Goal: Task Accomplishment & Management: Manage account settings

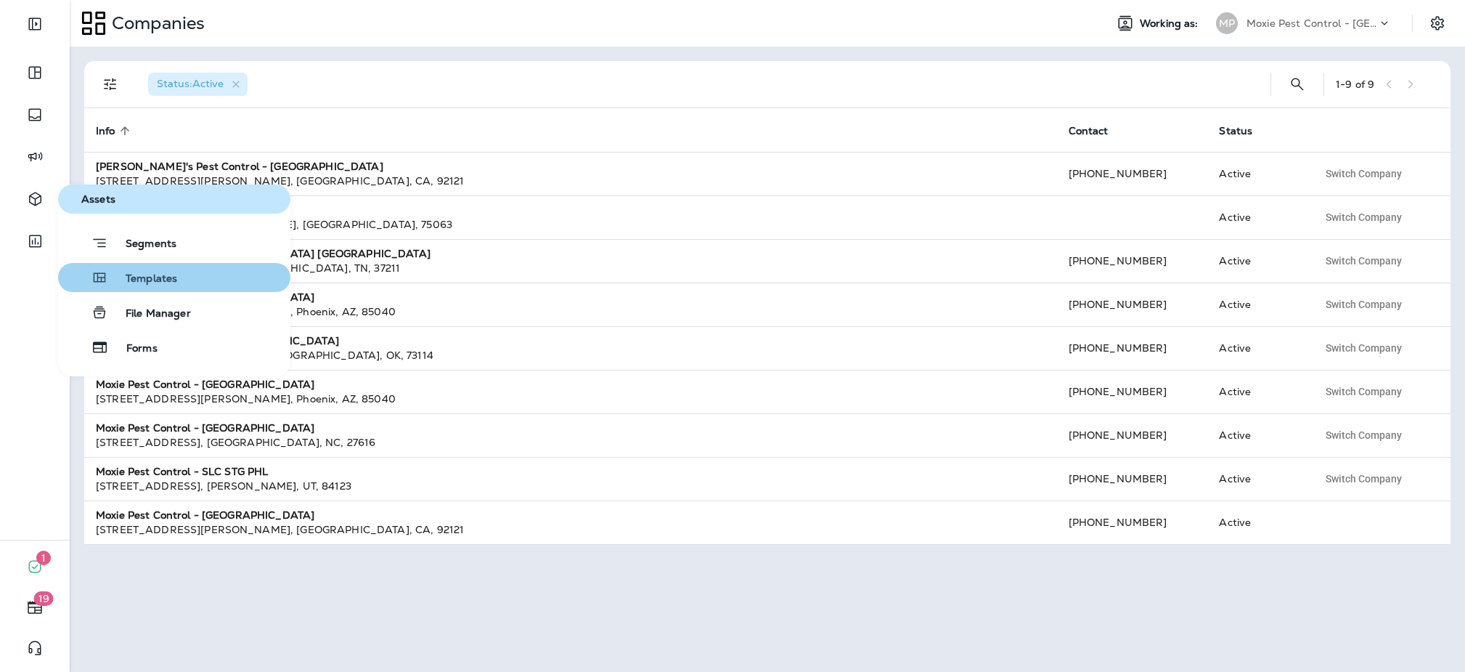
click at [174, 280] on span "Templates" at bounding box center [142, 279] width 69 height 14
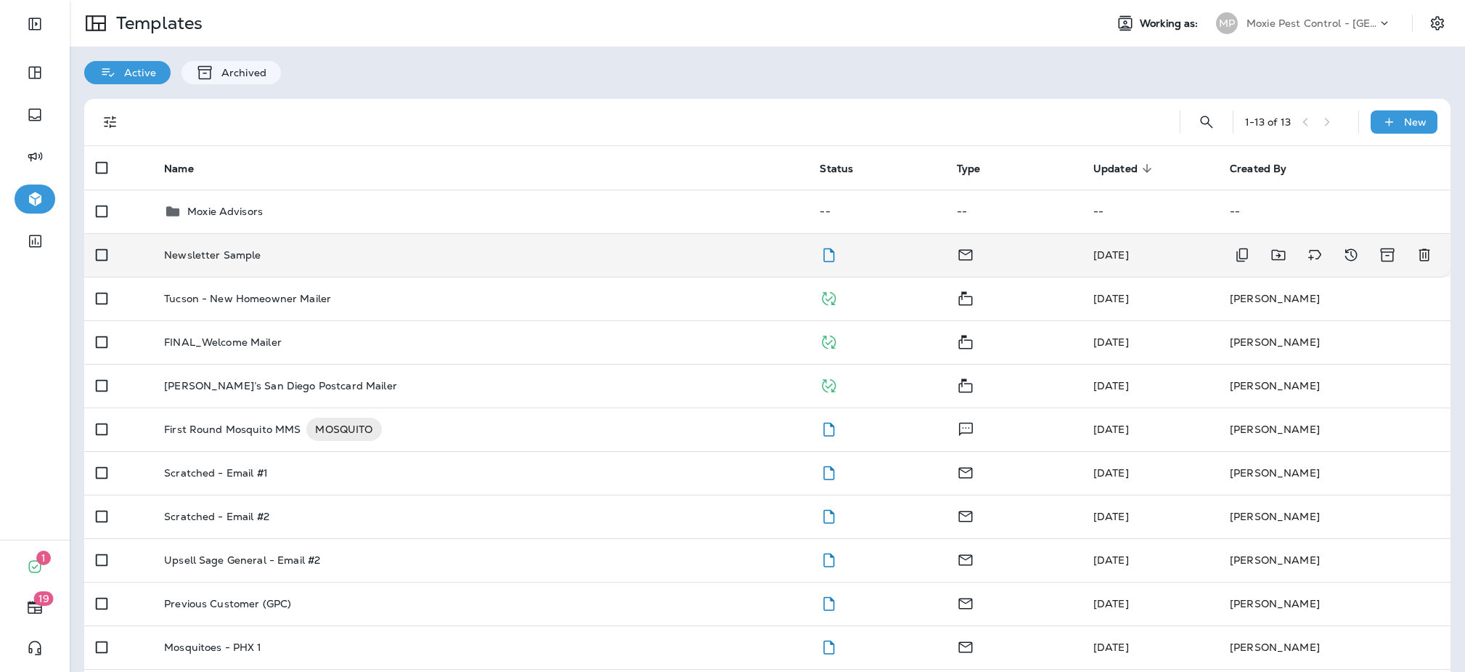
click at [275, 248] on td "Newsletter Sample" at bounding box center [480, 255] width 656 height 44
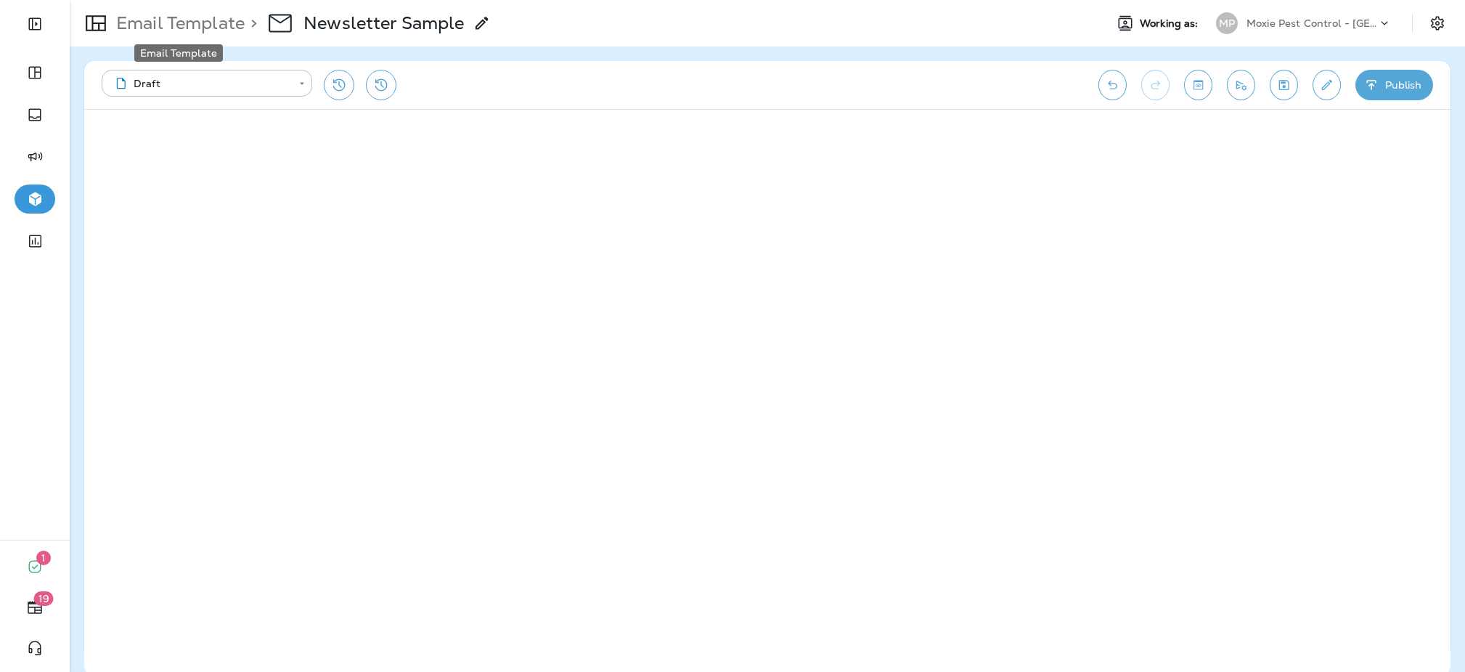
click at [131, 30] on p "Email Template" at bounding box center [177, 23] width 134 height 22
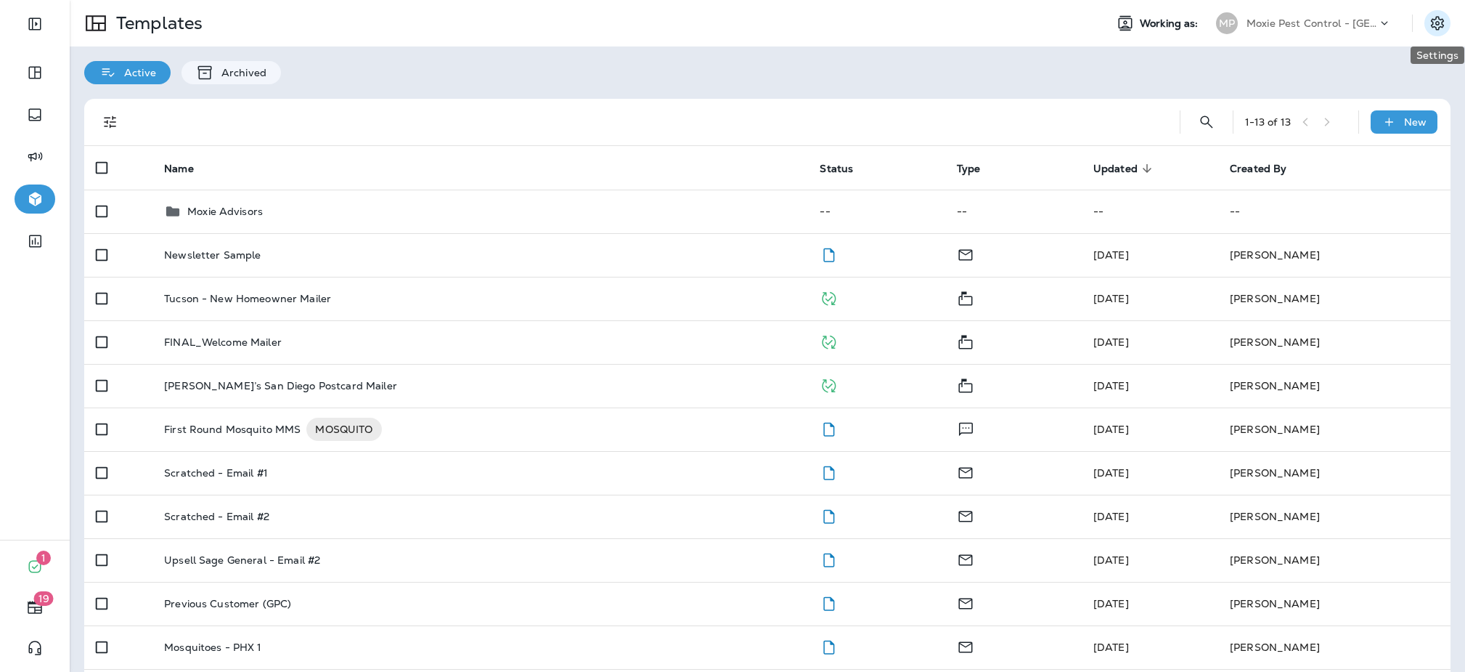
click at [1441, 25] on icon "Settings" at bounding box center [1437, 23] width 17 height 17
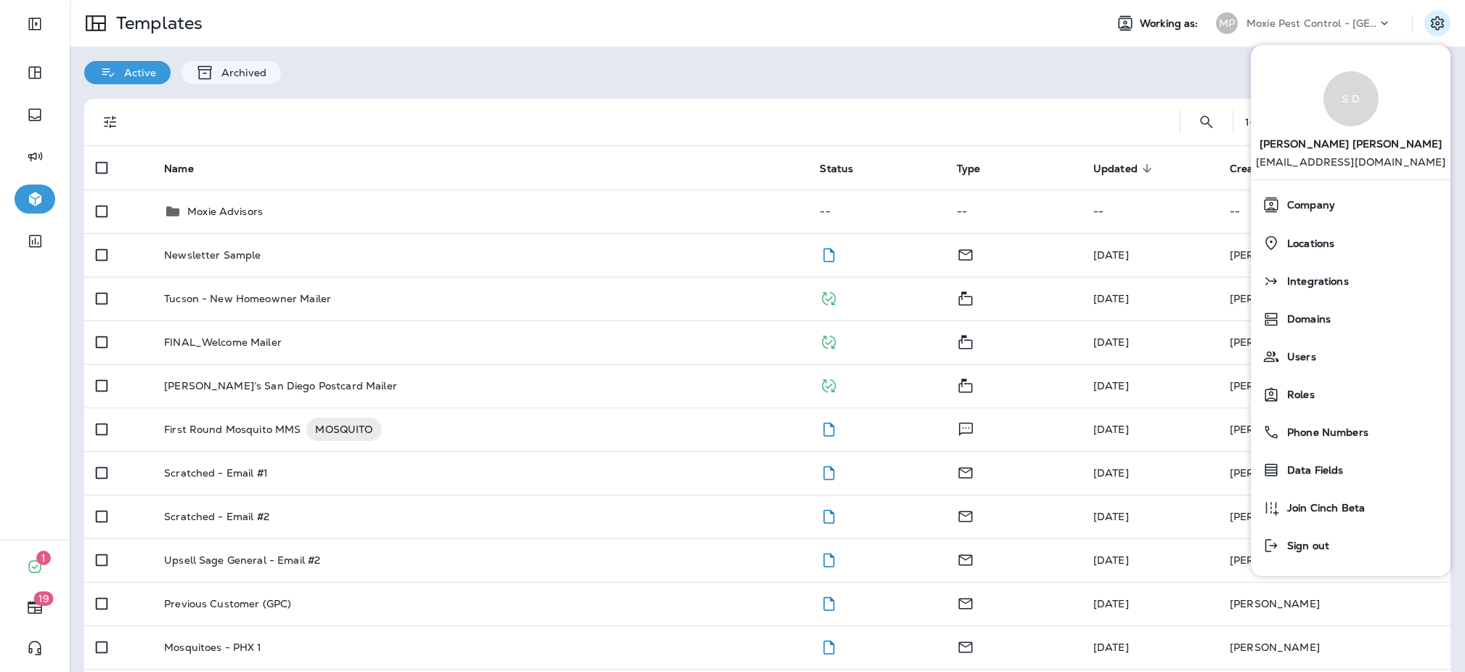
drag, startPoint x: 1152, startPoint y: 71, endPoint x: 1170, endPoint y: 62, distance: 20.1
click at [1152, 71] on div "Active Archived" at bounding box center [768, 65] width 1396 height 38
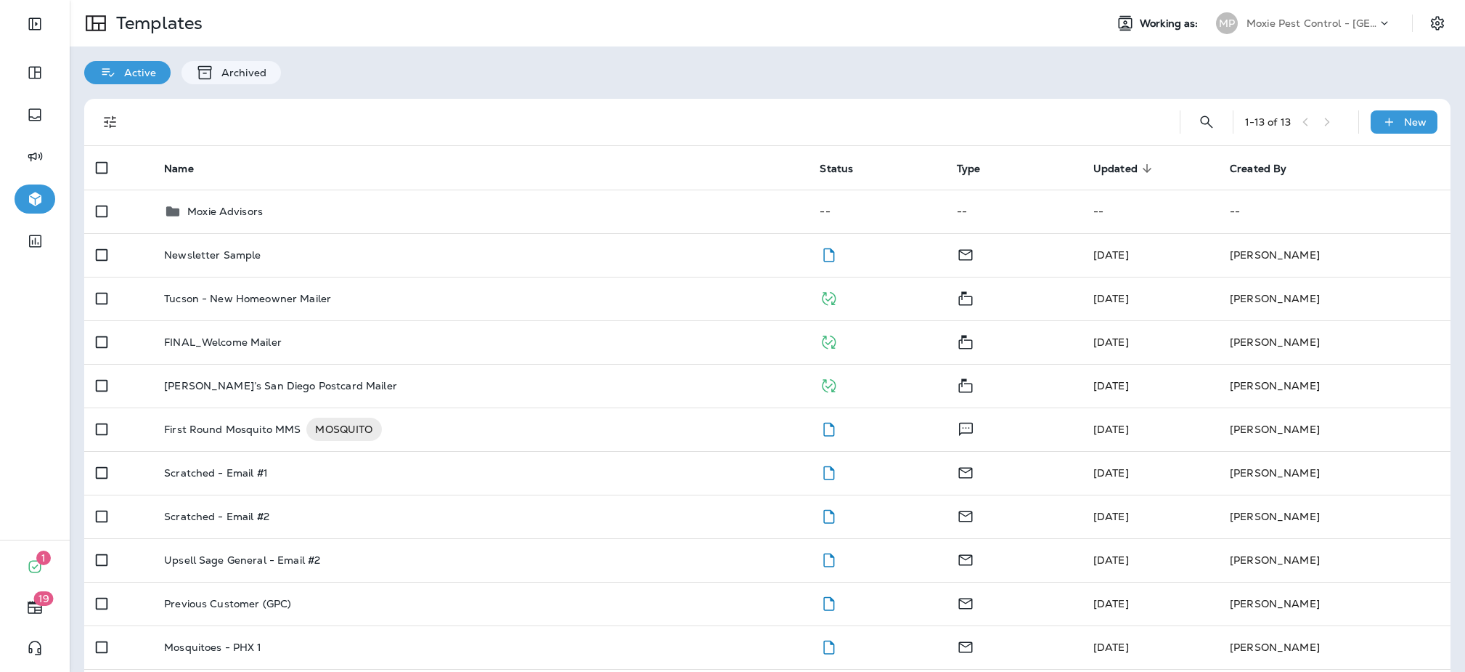
click at [1282, 14] on div "Moxie Pest Control - [GEOGRAPHIC_DATA]" at bounding box center [1312, 23] width 131 height 22
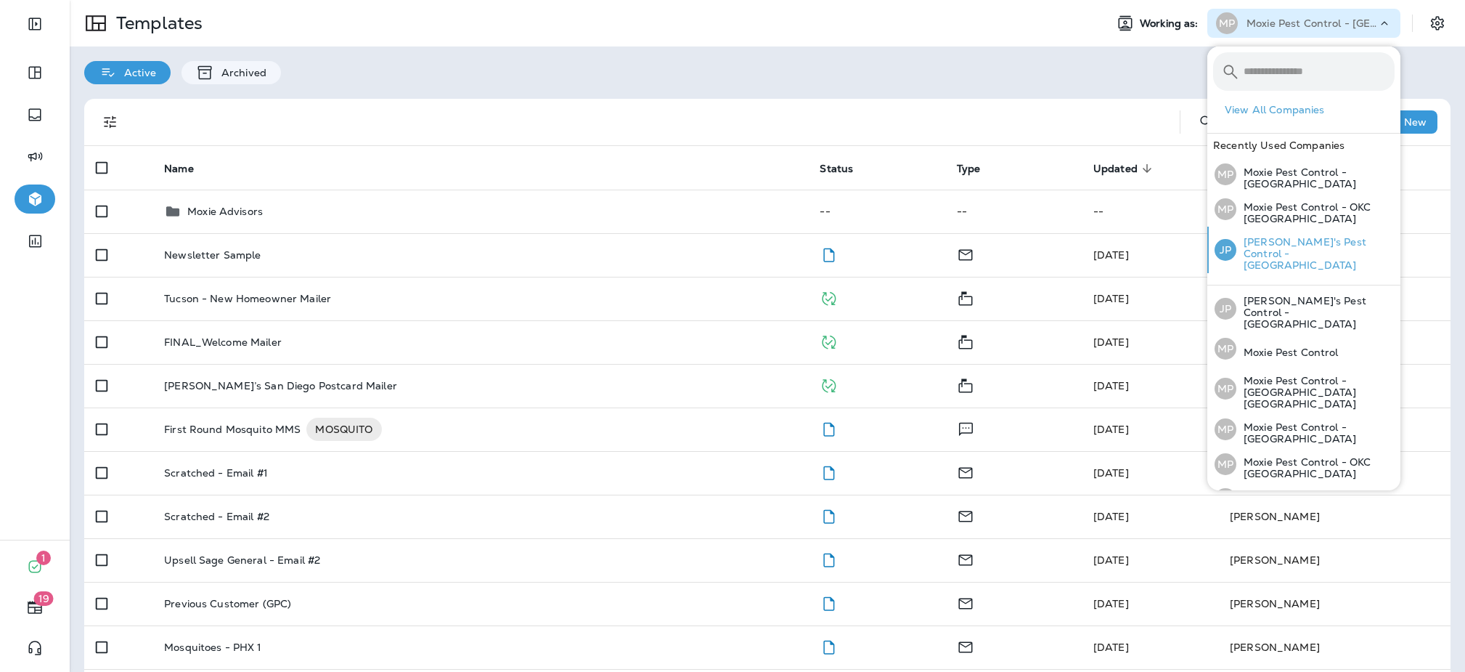
click at [1243, 232] on div "JP Joshua's Pest Control - San Diego" at bounding box center [1305, 250] width 192 height 46
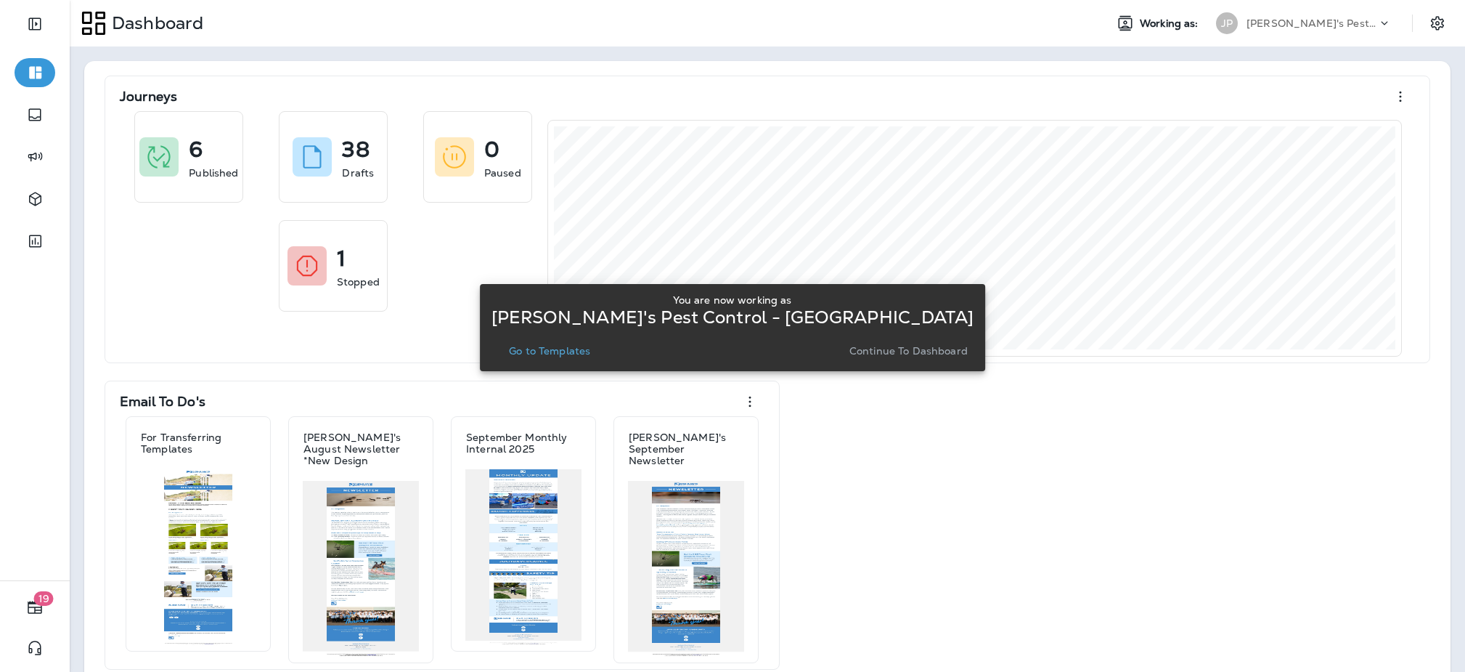
click at [590, 354] on p "Go to Templates" at bounding box center [549, 351] width 81 height 12
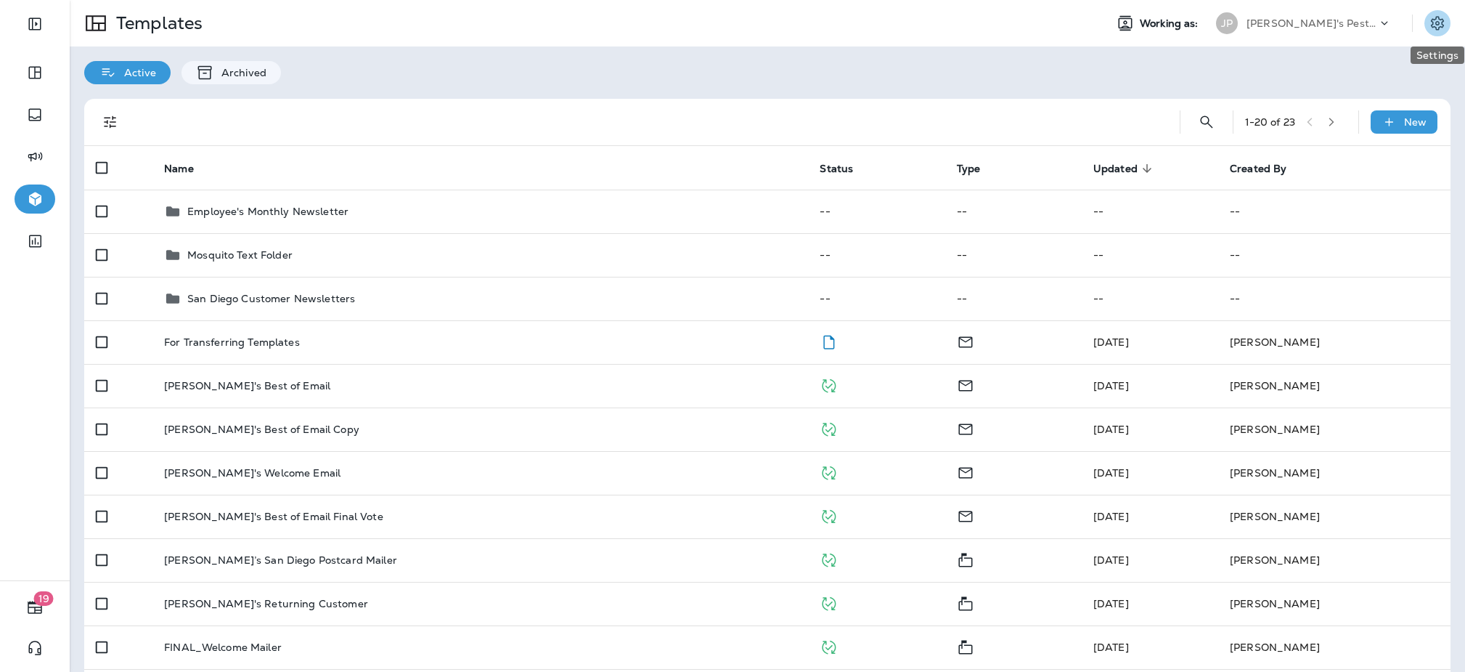
click at [1434, 27] on icon "Settings" at bounding box center [1437, 23] width 13 height 14
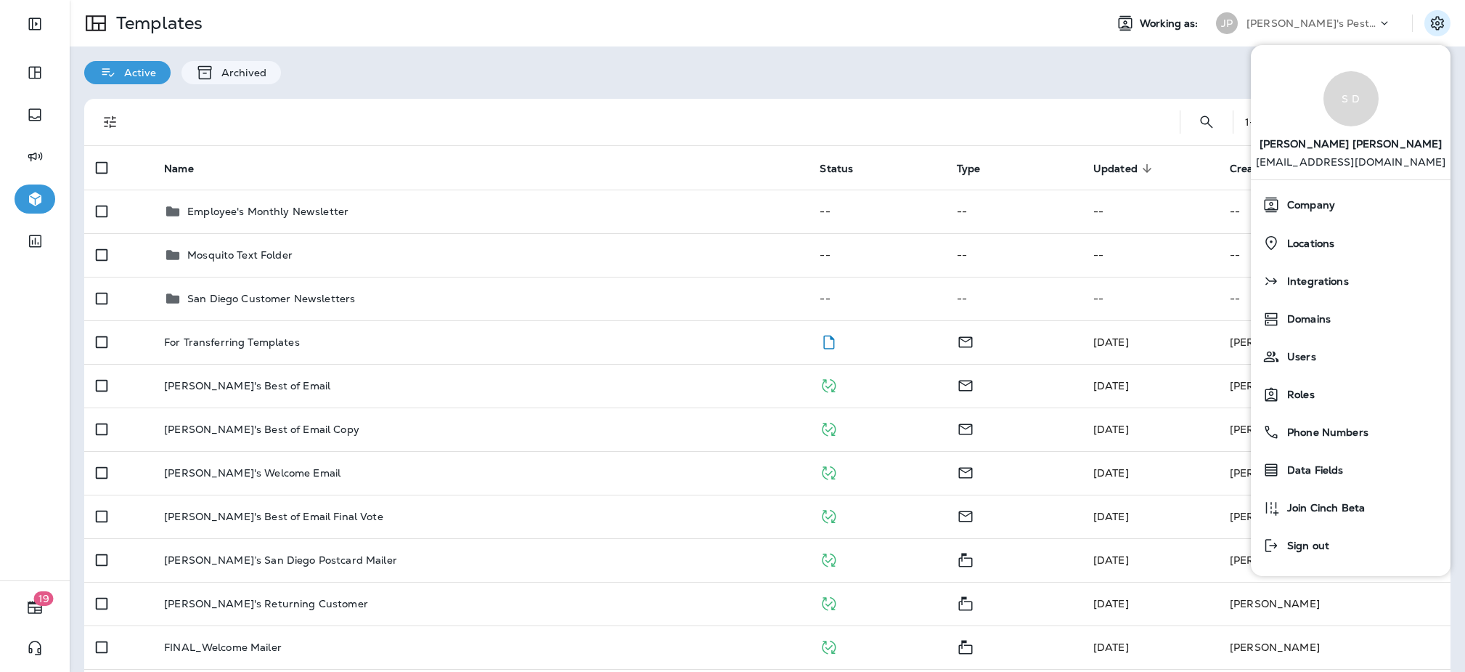
click at [1104, 57] on div "Active Archived" at bounding box center [768, 65] width 1396 height 38
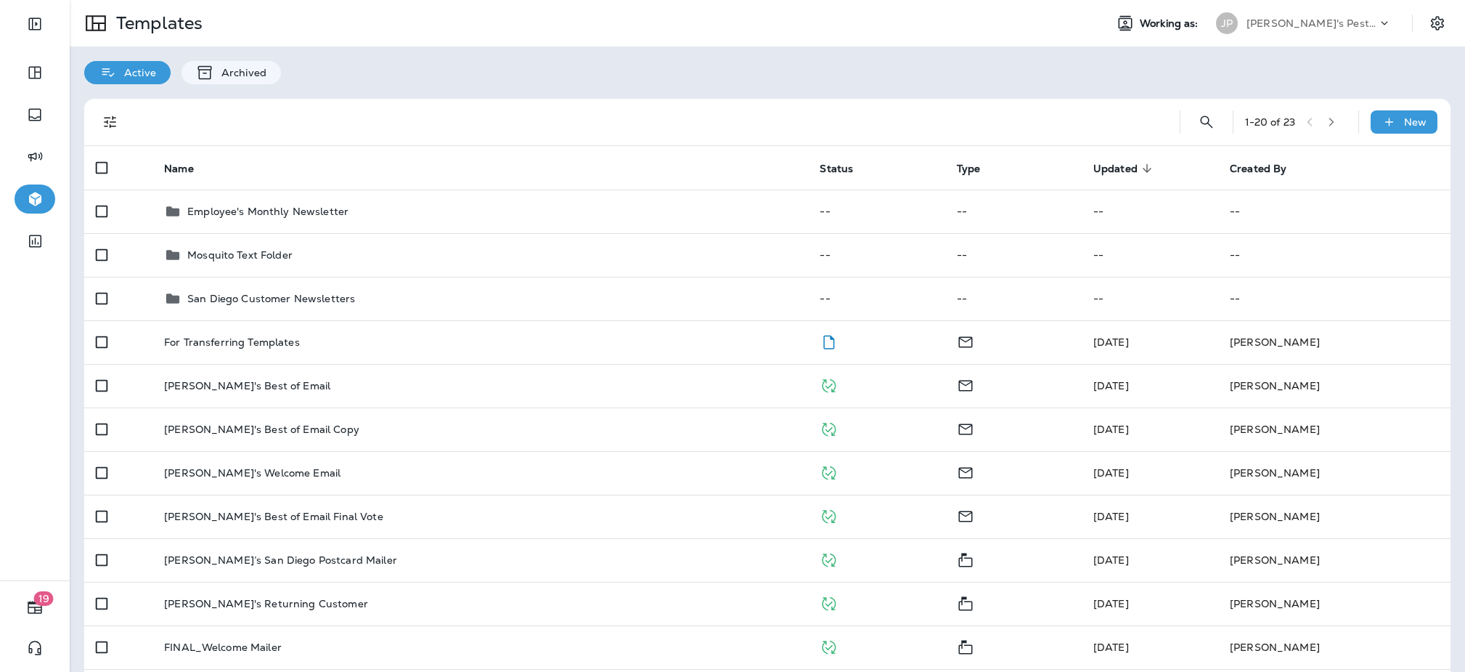
click at [1109, 57] on div "Active Archived" at bounding box center [768, 65] width 1396 height 38
click at [1439, 25] on icon "Settings" at bounding box center [1437, 23] width 17 height 17
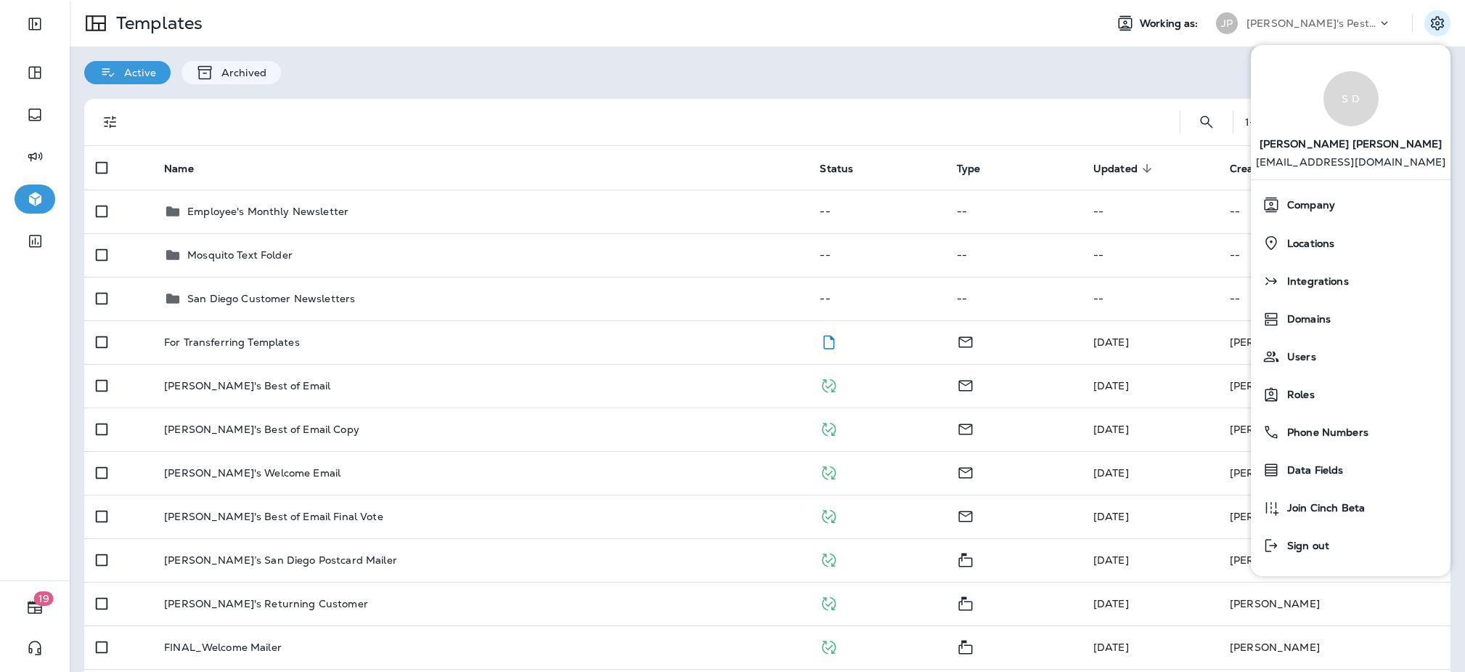
click at [1157, 76] on div "Active Archived" at bounding box center [768, 65] width 1396 height 38
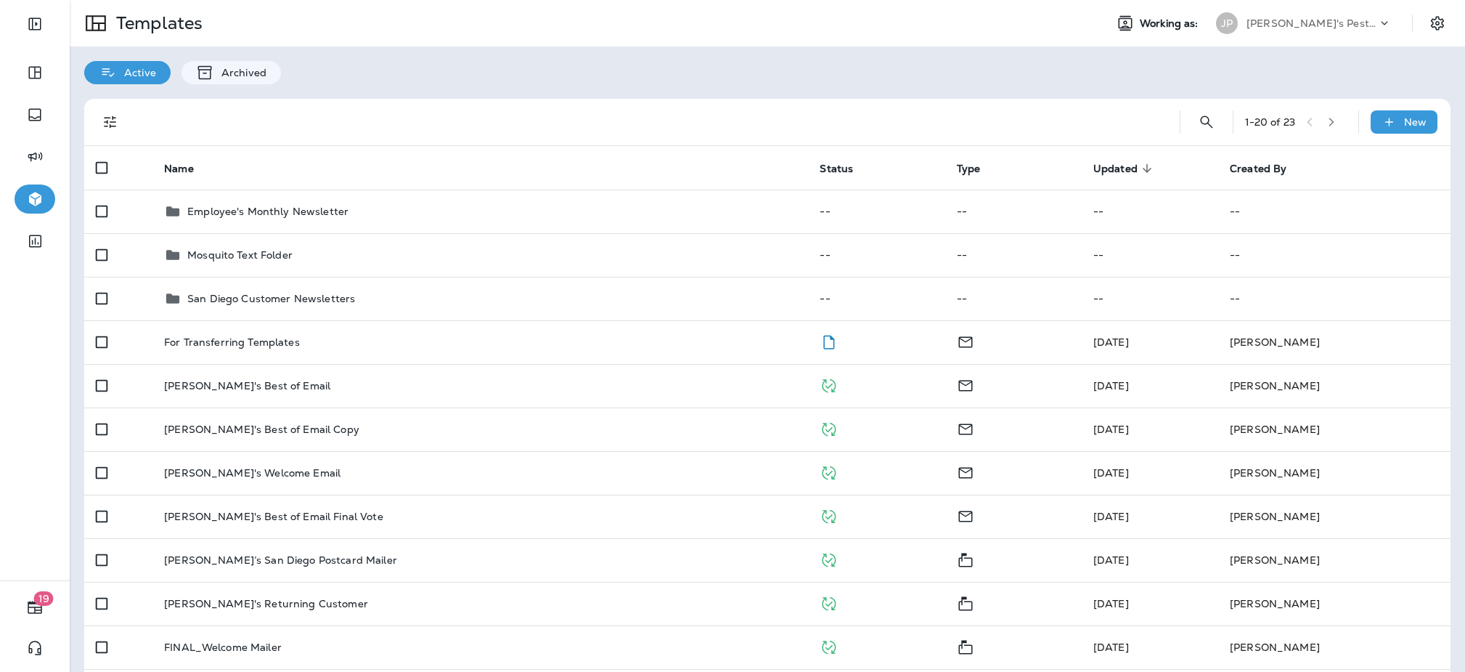
click at [1322, 23] on p "Joshua's Pest Control - San Diego" at bounding box center [1312, 23] width 131 height 12
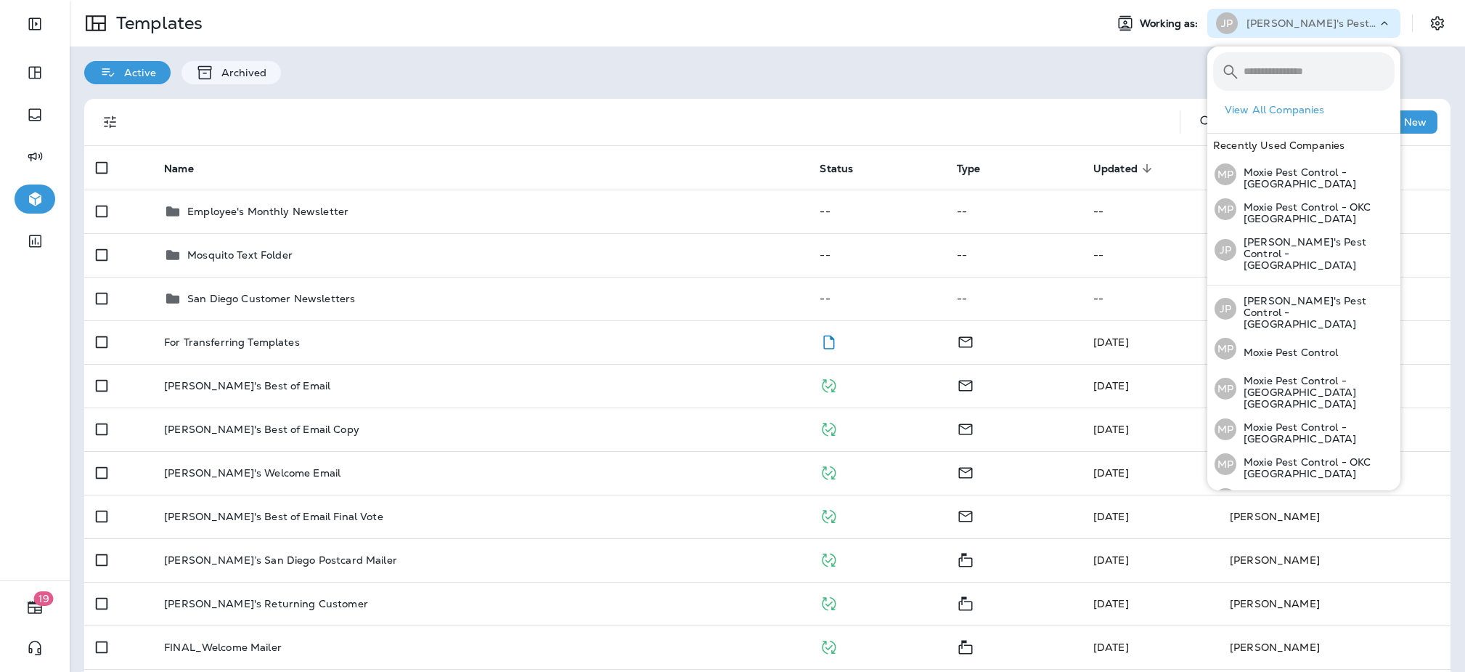
click at [1162, 72] on div "Active Archived" at bounding box center [768, 65] width 1396 height 38
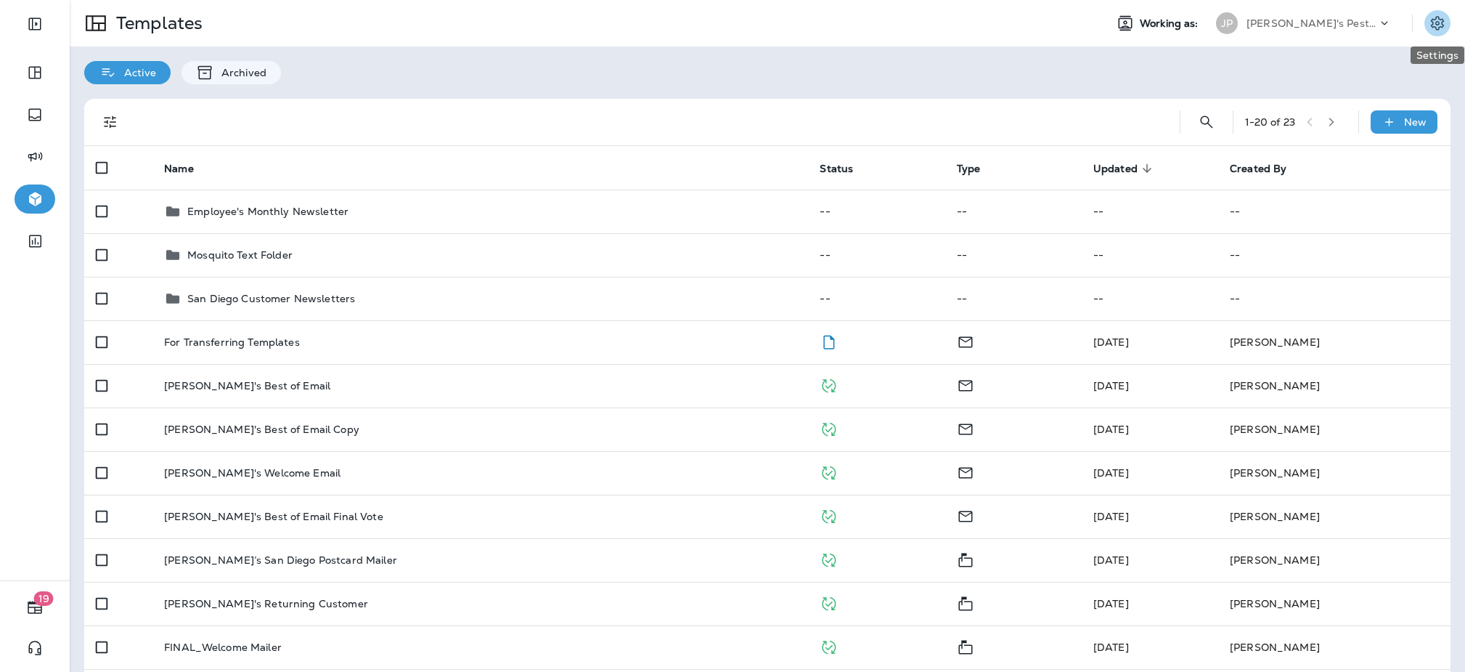
click at [1430, 30] on icon "Settings" at bounding box center [1437, 23] width 17 height 17
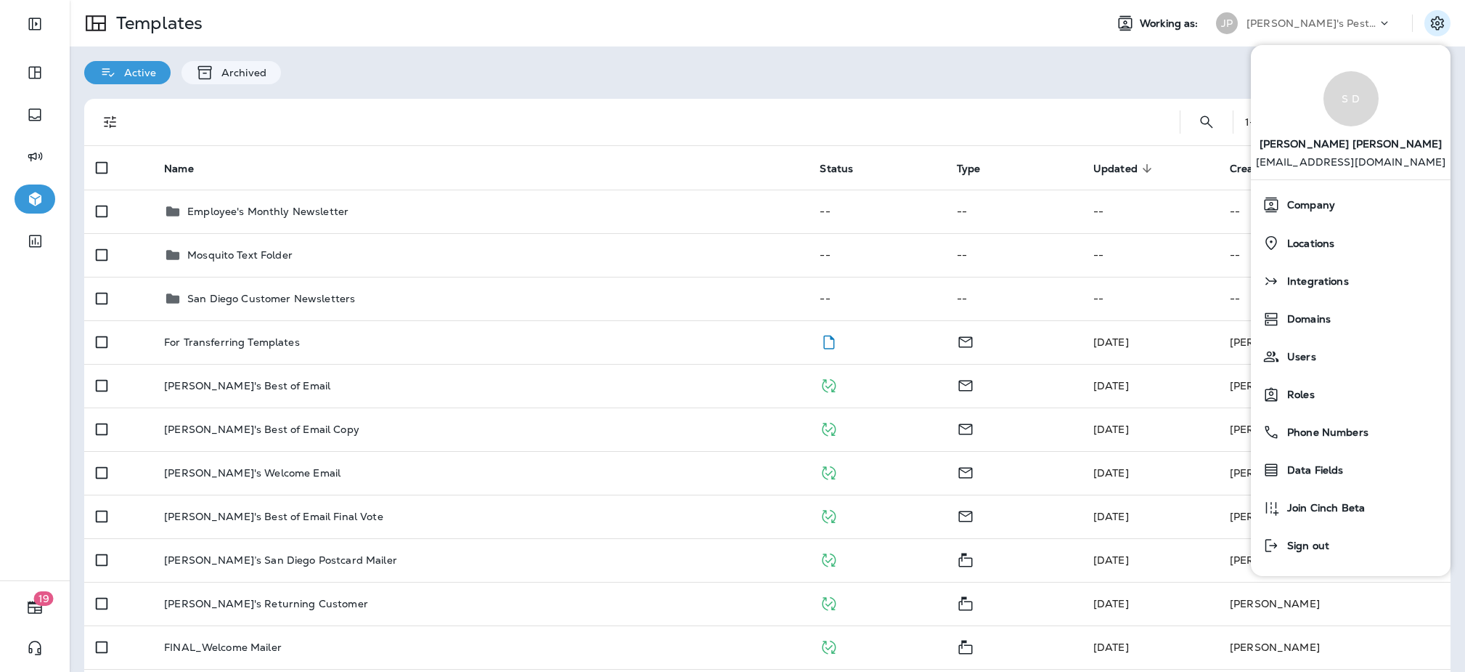
click at [902, 66] on div "Active Archived" at bounding box center [768, 65] width 1396 height 38
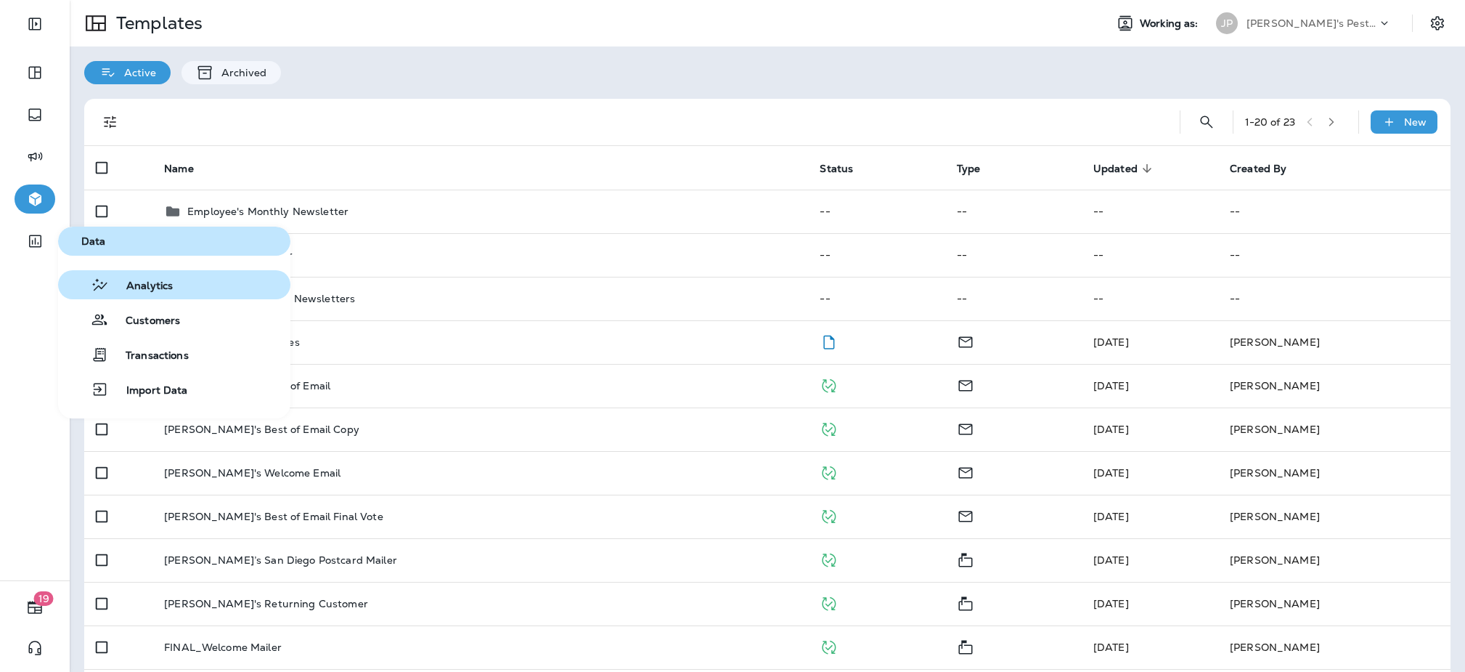
click at [171, 288] on span "Analytics" at bounding box center [141, 287] width 64 height 14
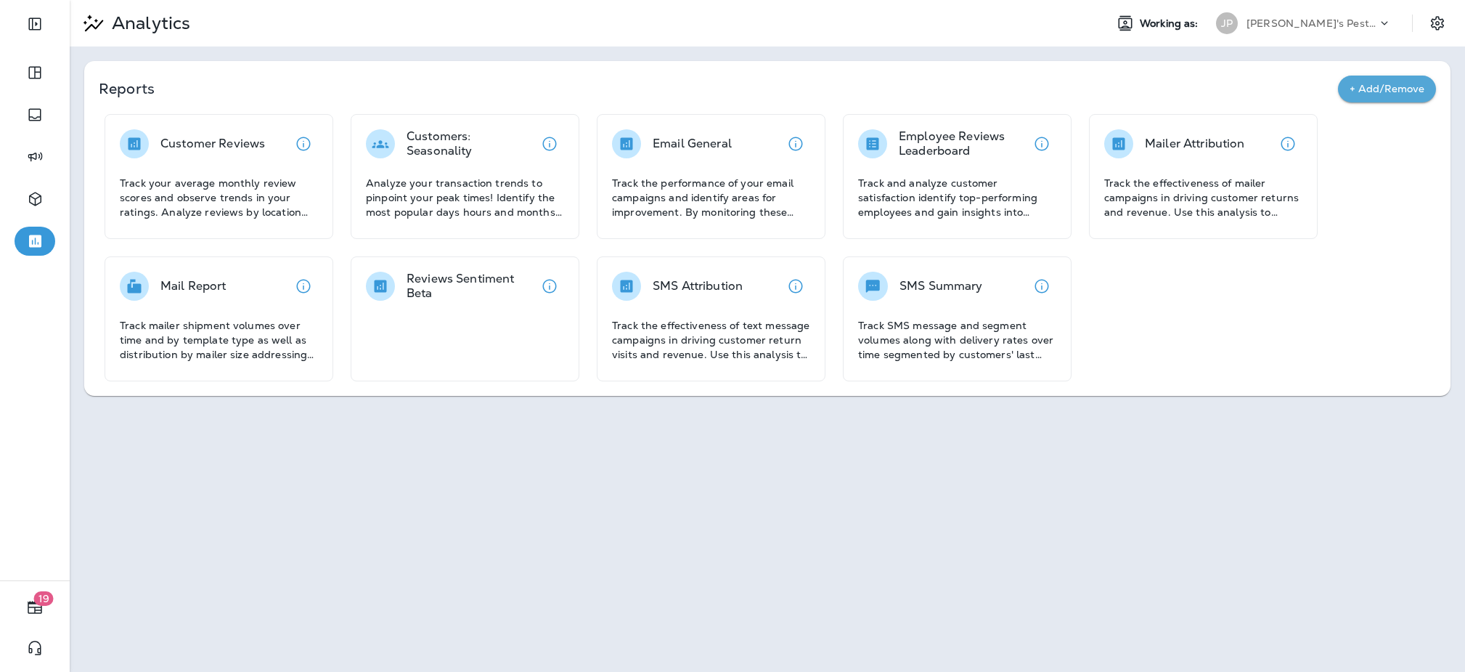
click at [1403, 79] on button "+ Add/Remove" at bounding box center [1387, 89] width 98 height 27
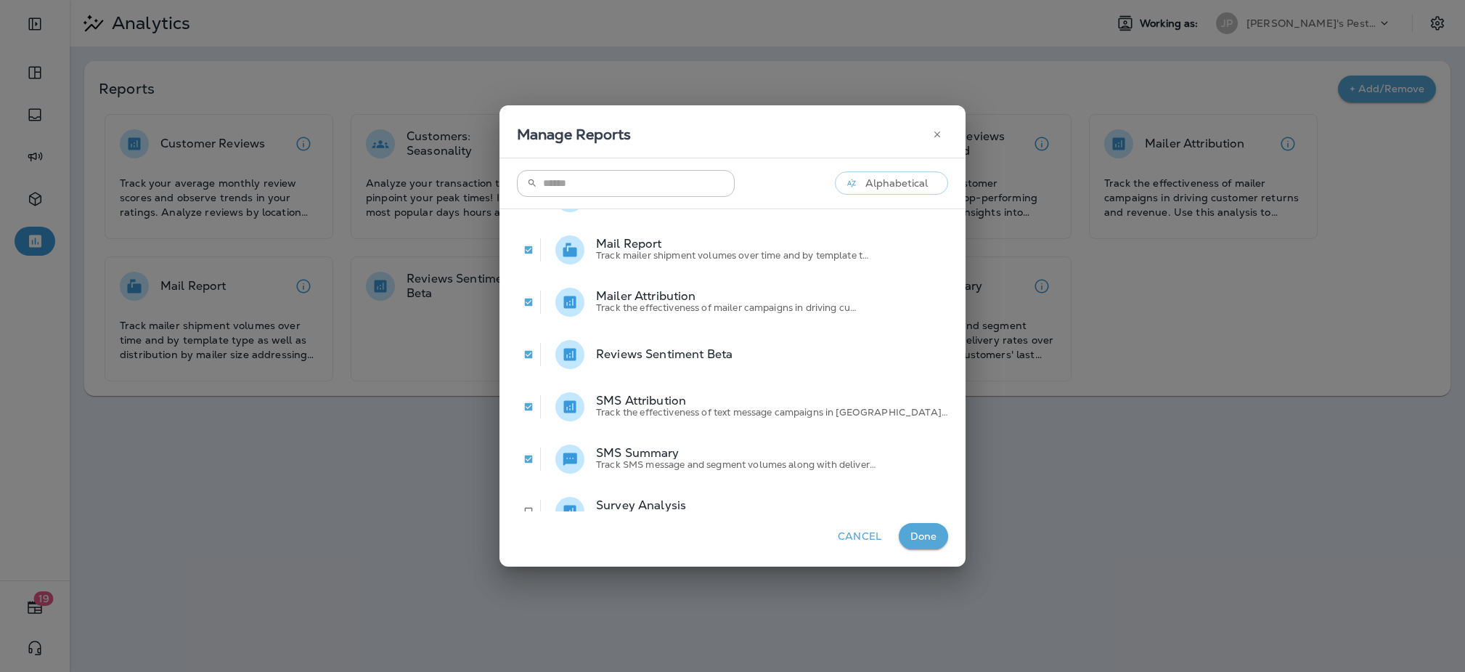
scroll to position [261, 0]
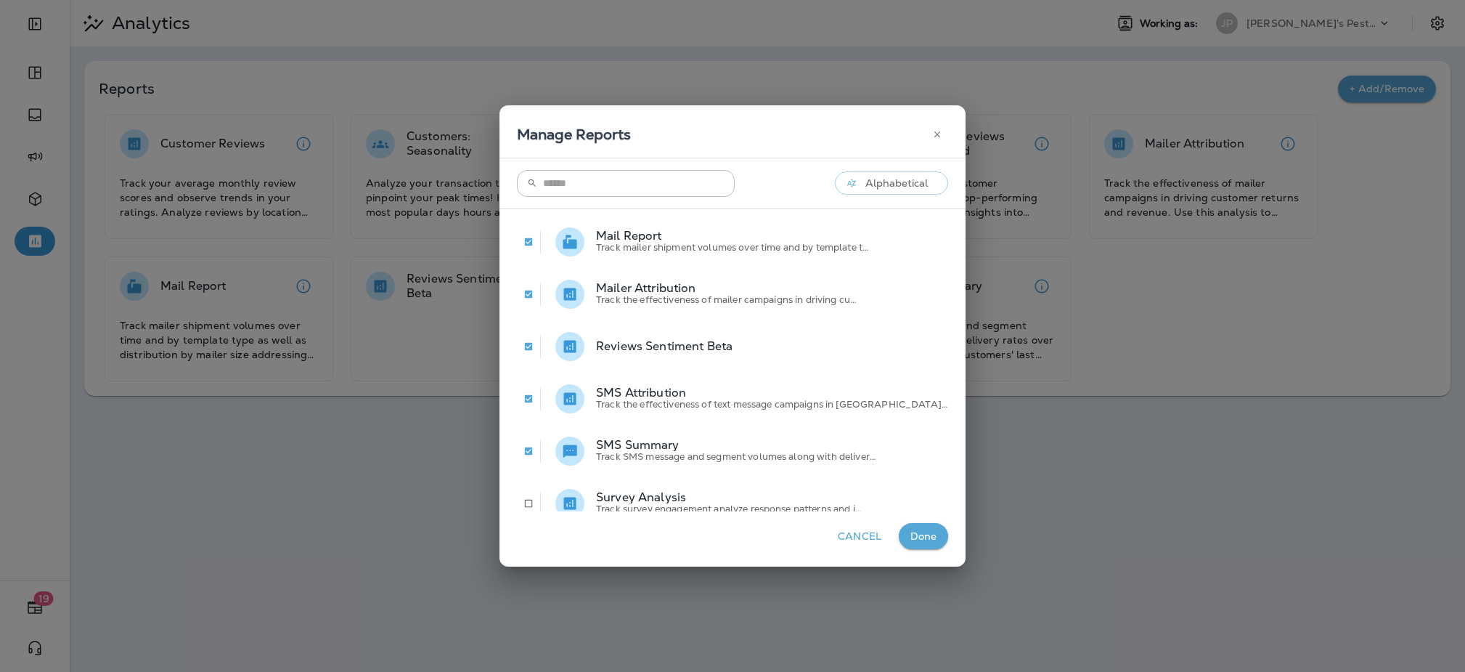
click at [717, 347] on p "Reviews Sentiment Beta" at bounding box center [772, 347] width 352 height 12
click at [932, 135] on icon "button" at bounding box center [937, 134] width 10 height 10
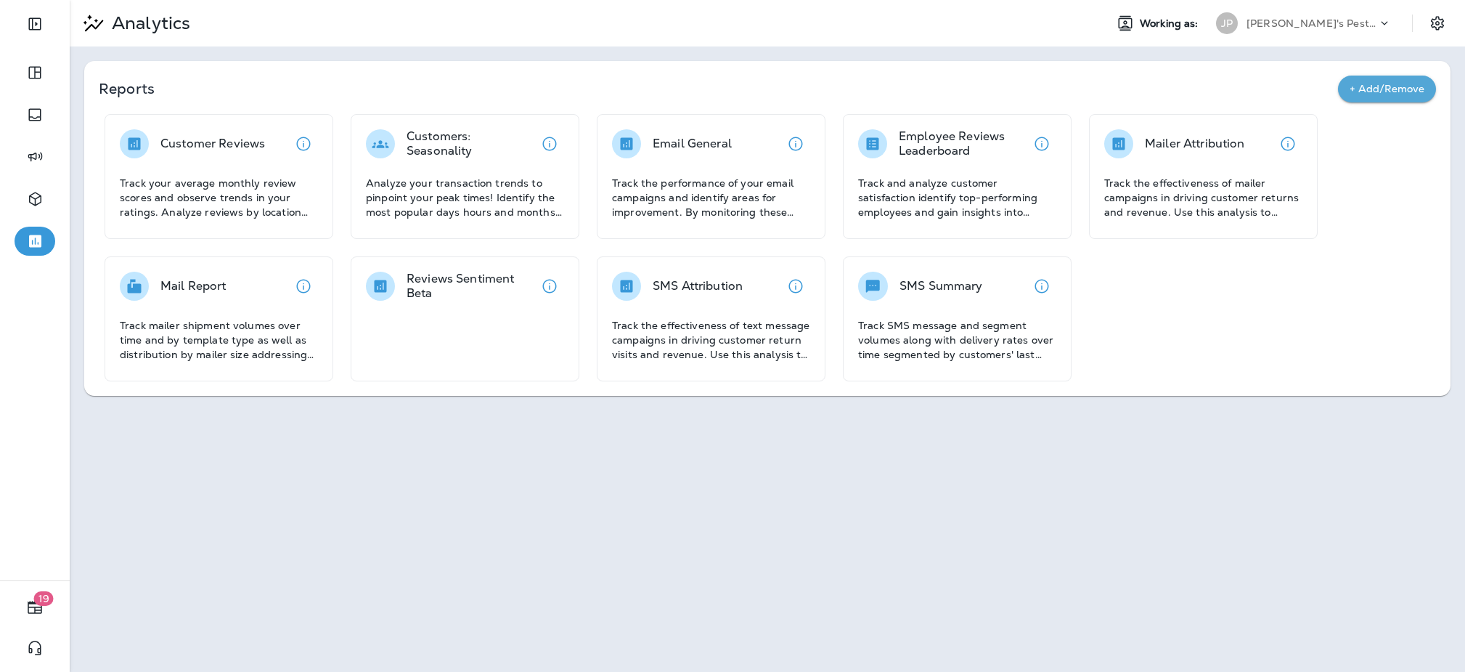
click at [1357, 35] on div "JP Joshua's Pest Control - San Diego" at bounding box center [1304, 23] width 193 height 29
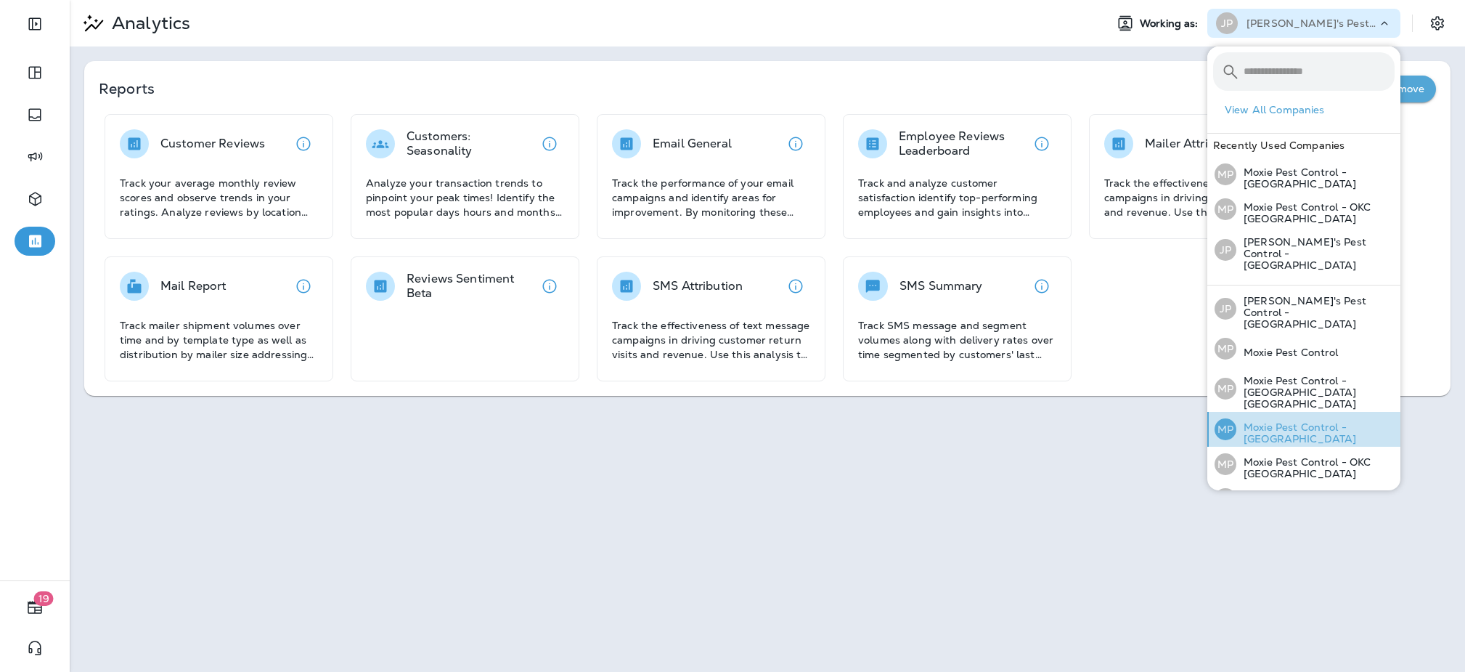
click at [1301, 421] on p "Moxie Pest Control - OC Riverside" at bounding box center [1316, 432] width 158 height 23
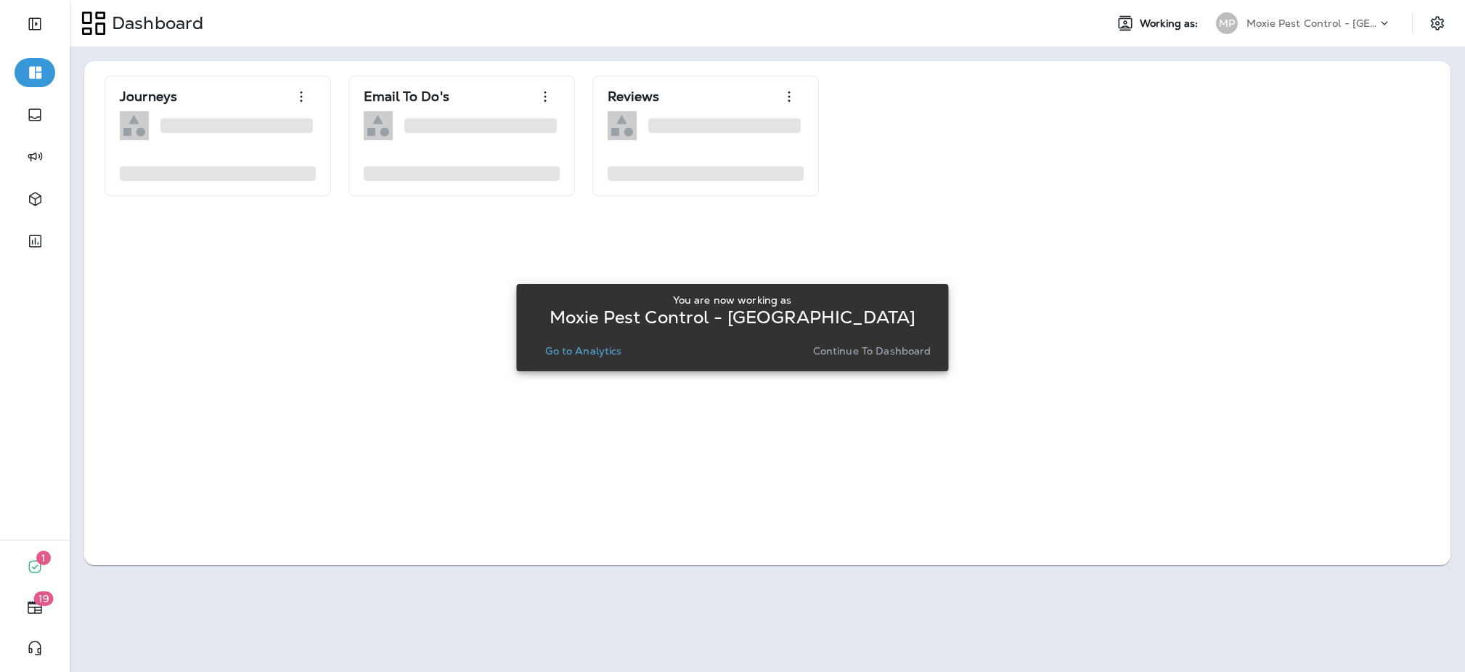
click at [574, 354] on p "Go to Analytics" at bounding box center [583, 351] width 76 height 12
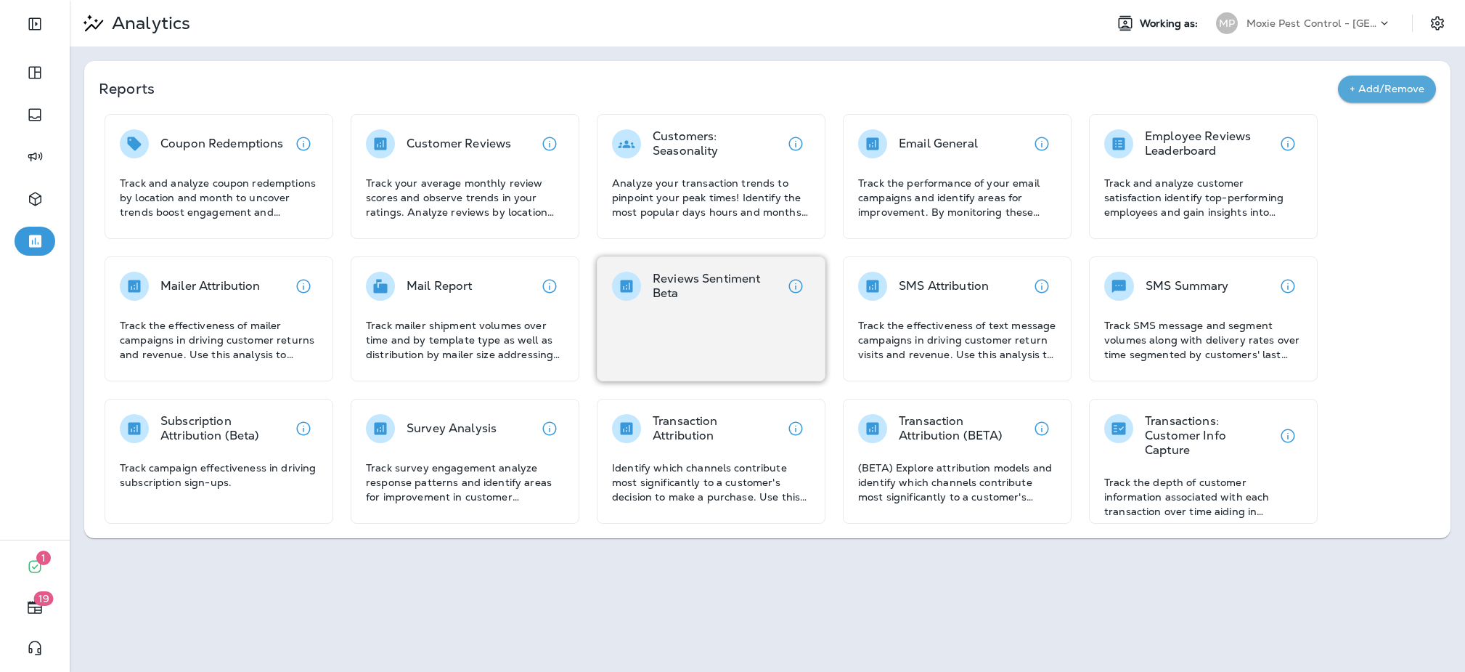
click at [697, 324] on div "Reviews Sentiment Beta" at bounding box center [711, 318] width 229 height 125
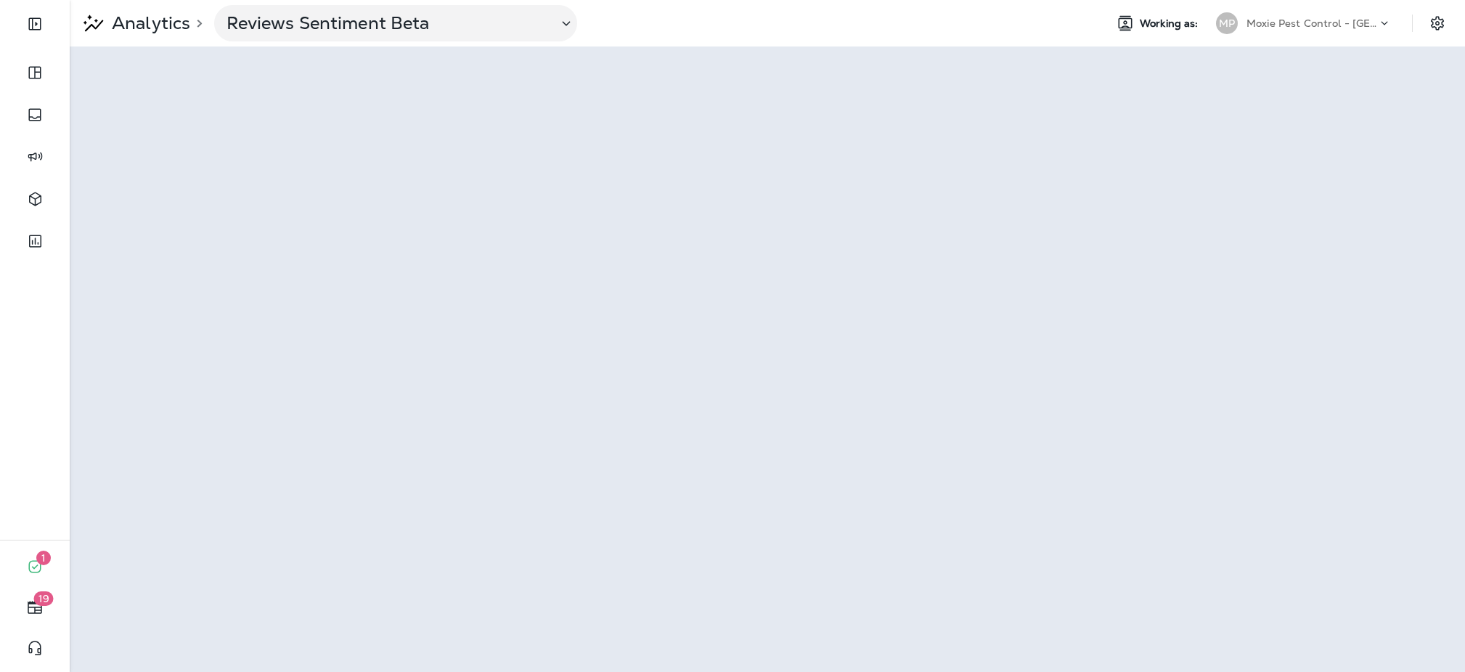
click at [1375, 20] on p "Moxie Pest Control - OC Riverside" at bounding box center [1312, 23] width 131 height 12
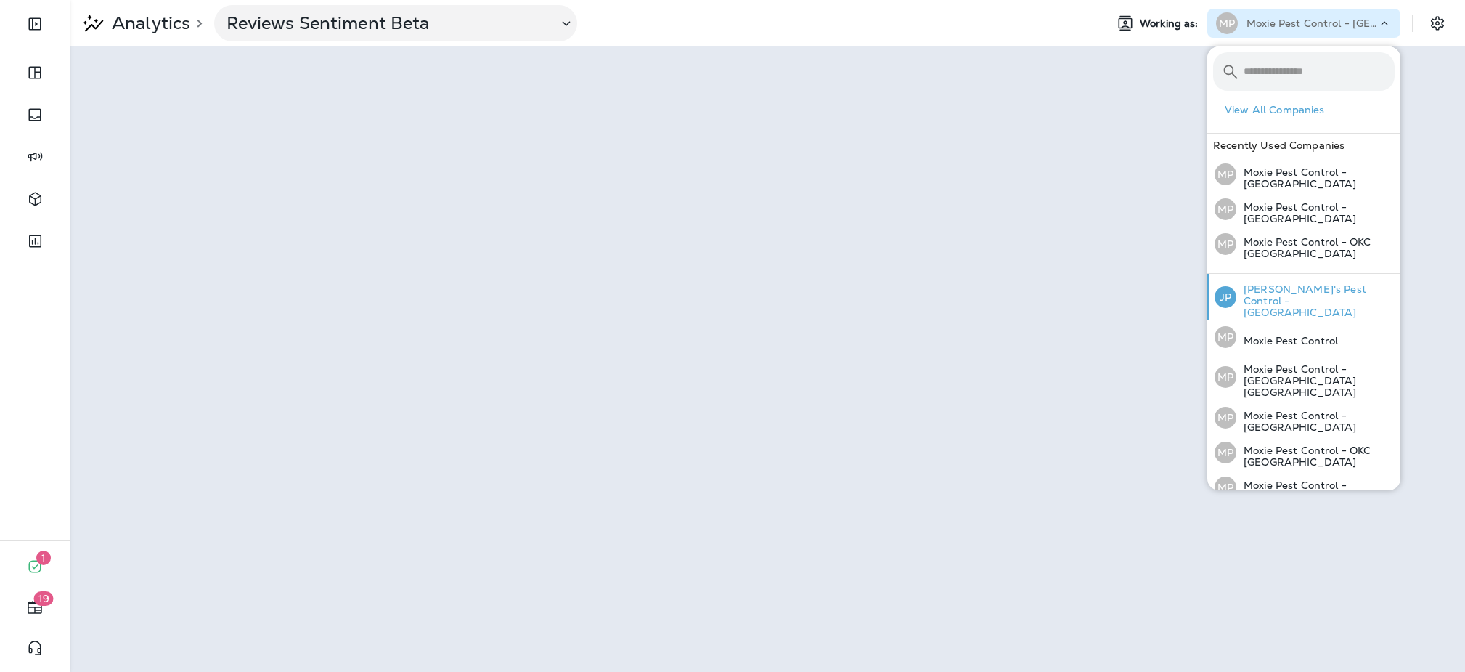
click at [1332, 293] on p "Joshua's Pest Control - San Diego" at bounding box center [1316, 300] width 158 height 35
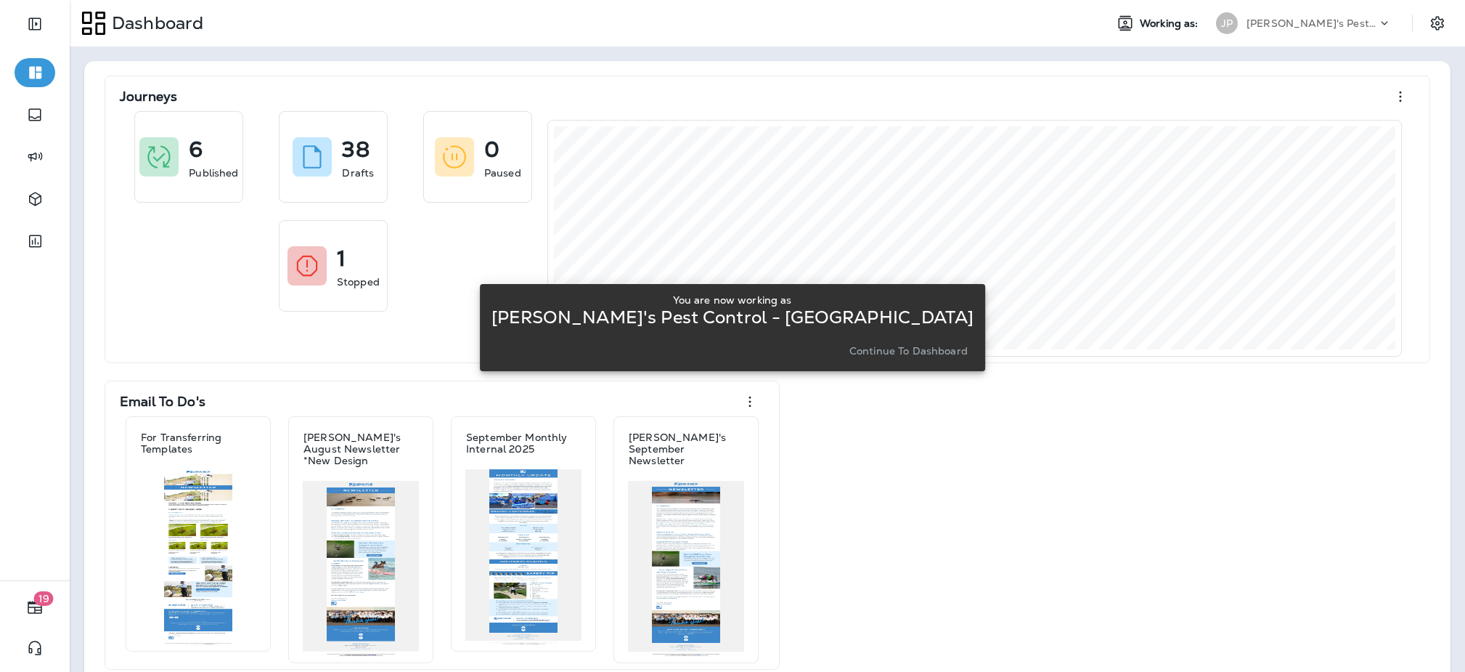
click at [896, 356] on p "Continue to Dashboard" at bounding box center [909, 351] width 118 height 12
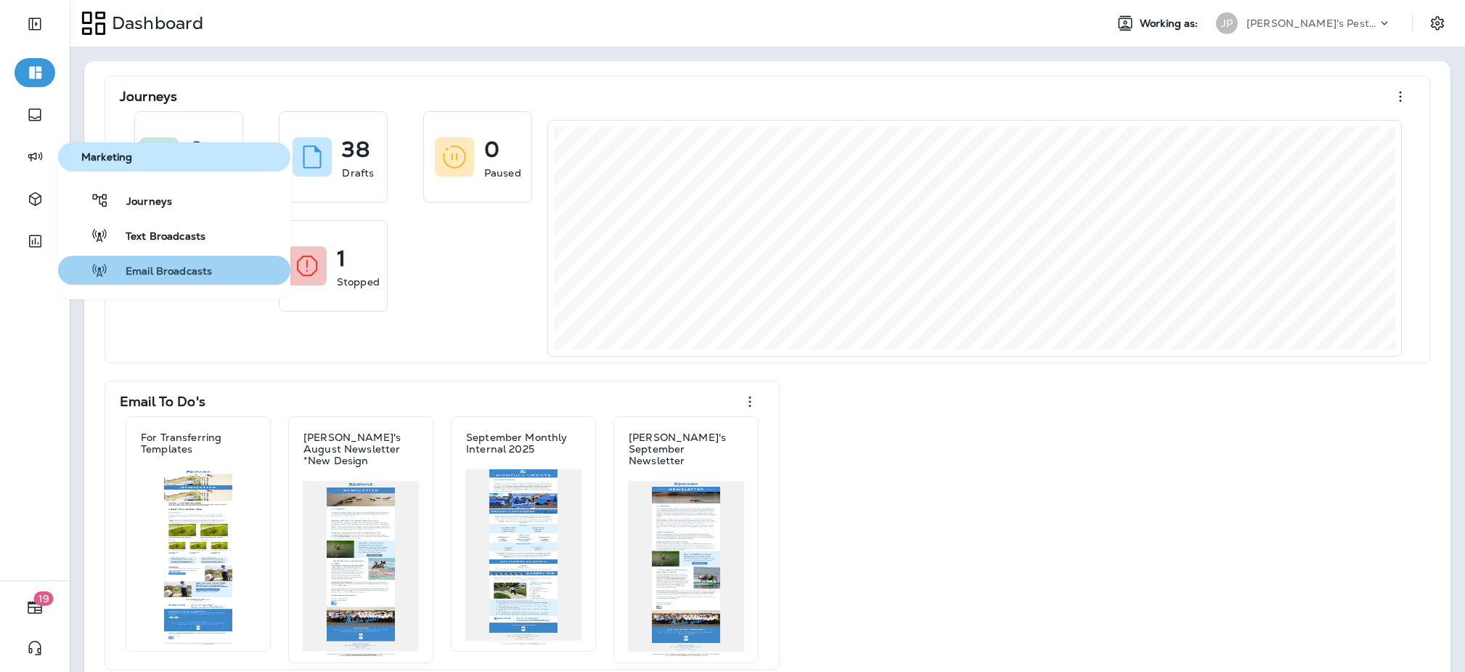
click at [162, 267] on span "Email Broadcasts" at bounding box center [160, 272] width 104 height 14
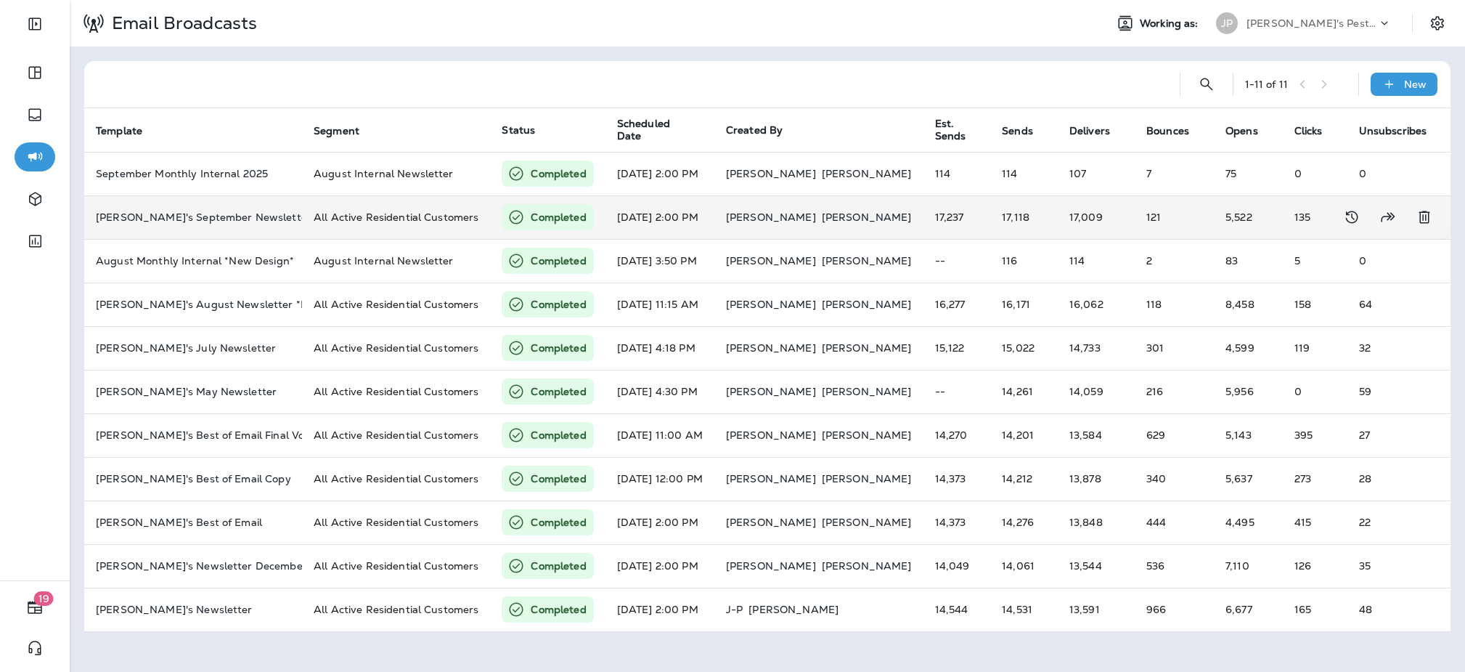
click at [363, 232] on td "All Active Residential Customers" at bounding box center [396, 217] width 188 height 44
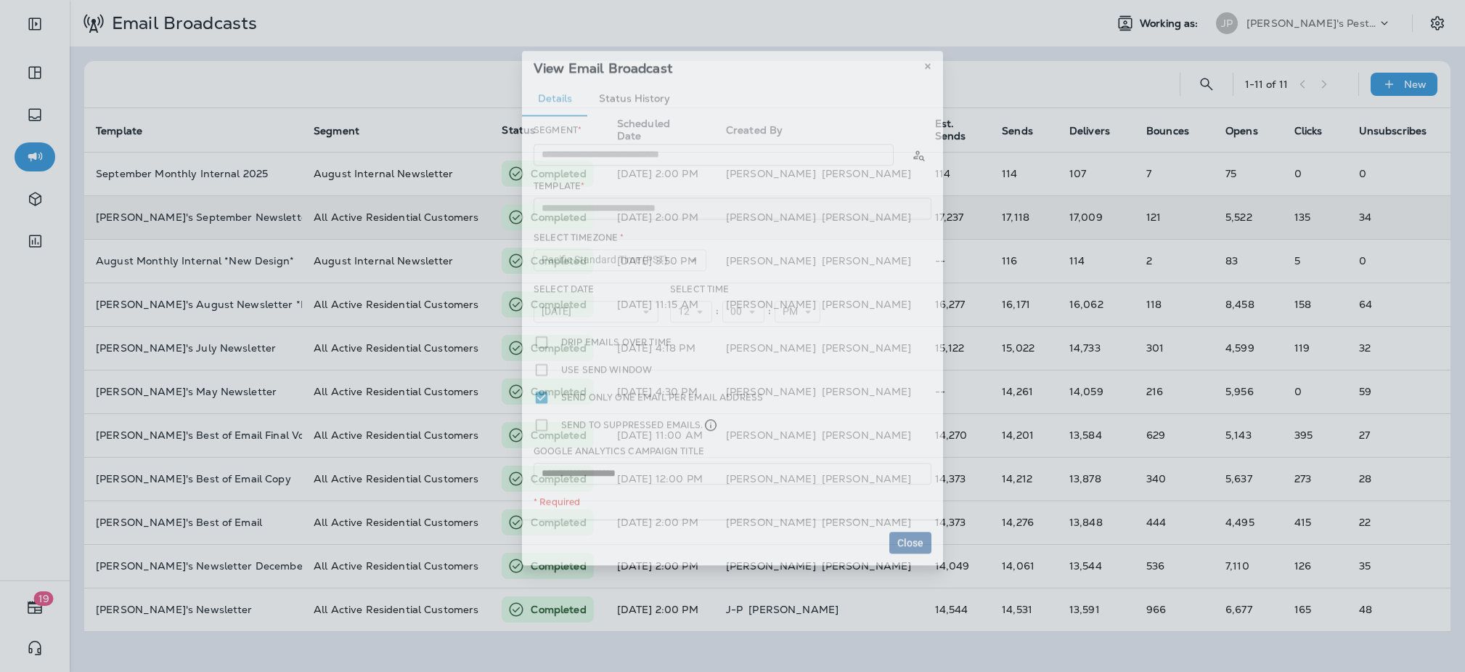
type input "**********"
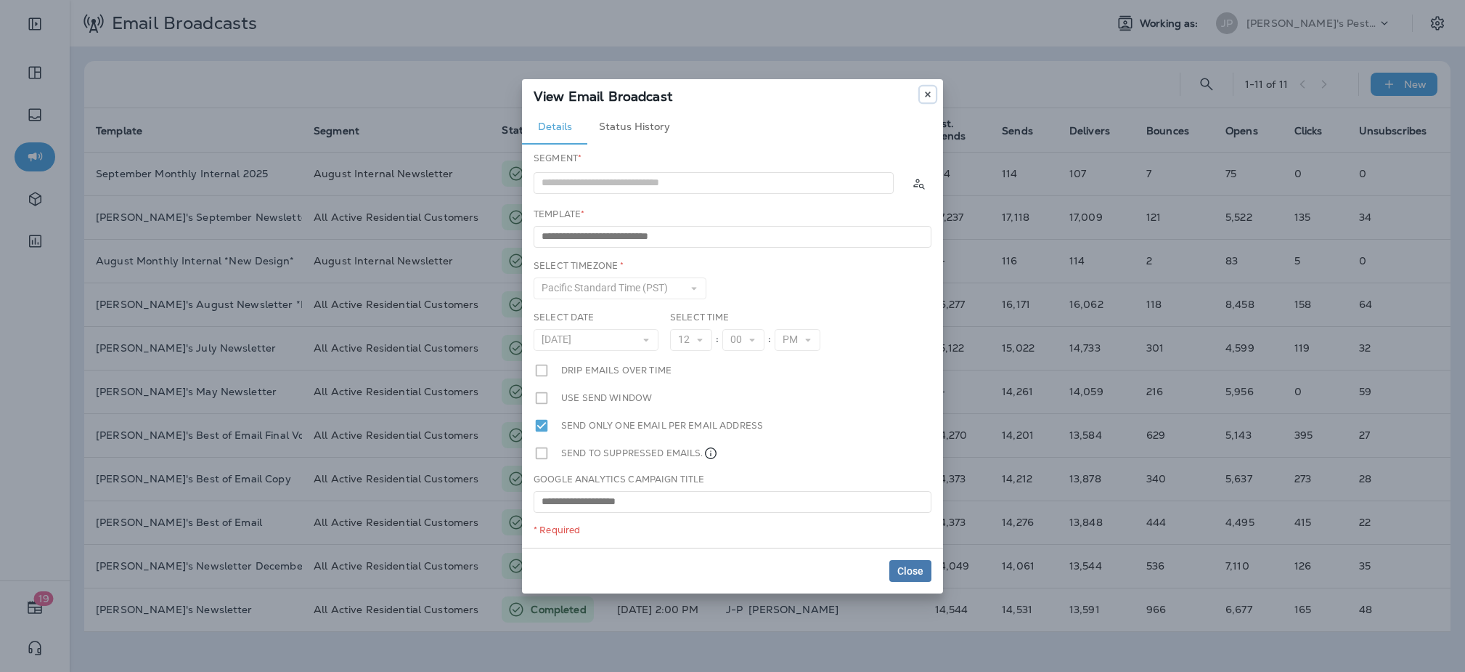
click at [923, 93] on button at bounding box center [928, 94] width 16 height 16
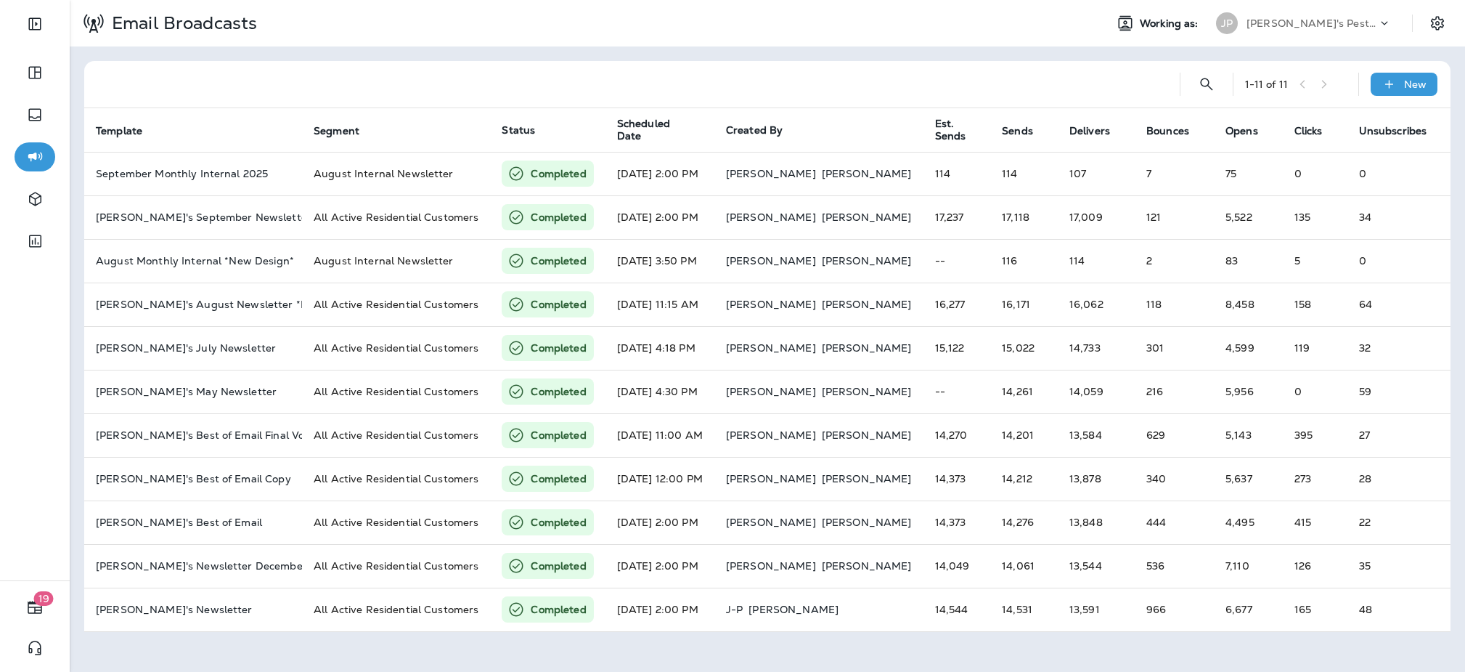
click at [951, 82] on div at bounding box center [632, 84] width 1072 height 46
click at [1147, 89] on div at bounding box center [632, 84] width 1072 height 46
click at [1369, 54] on div "1 - 11 of 11 New Template Segment Status Scheduled Date Created By Est. Sends S…" at bounding box center [768, 346] width 1396 height 600
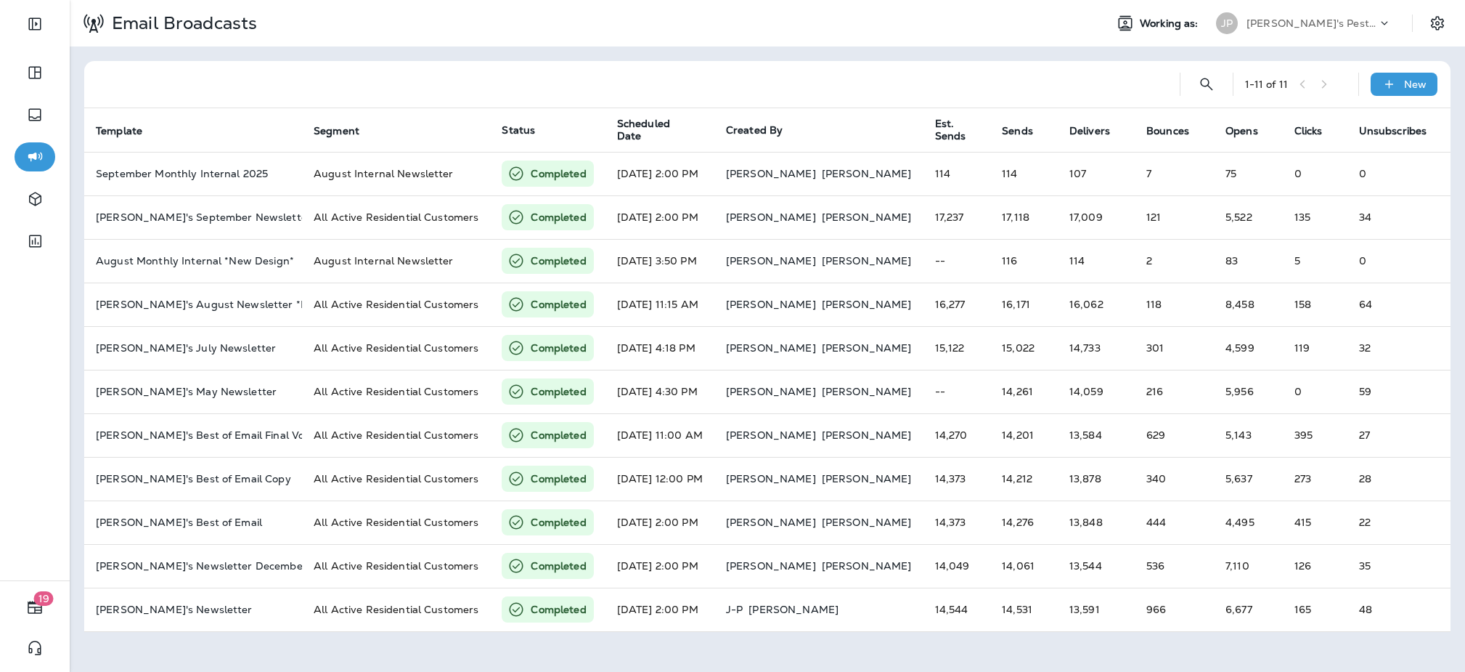
click at [1445, 55] on div "1 - 11 of 11 New Template Segment Status Scheduled Date Created By Est. Sends S…" at bounding box center [768, 346] width 1396 height 600
click at [1244, 58] on div "1 - 11 of 11 New Template Segment Status Scheduled Date Created By Est. Sends S…" at bounding box center [768, 346] width 1396 height 600
